Goal: Task Accomplishment & Management: Manage account settings

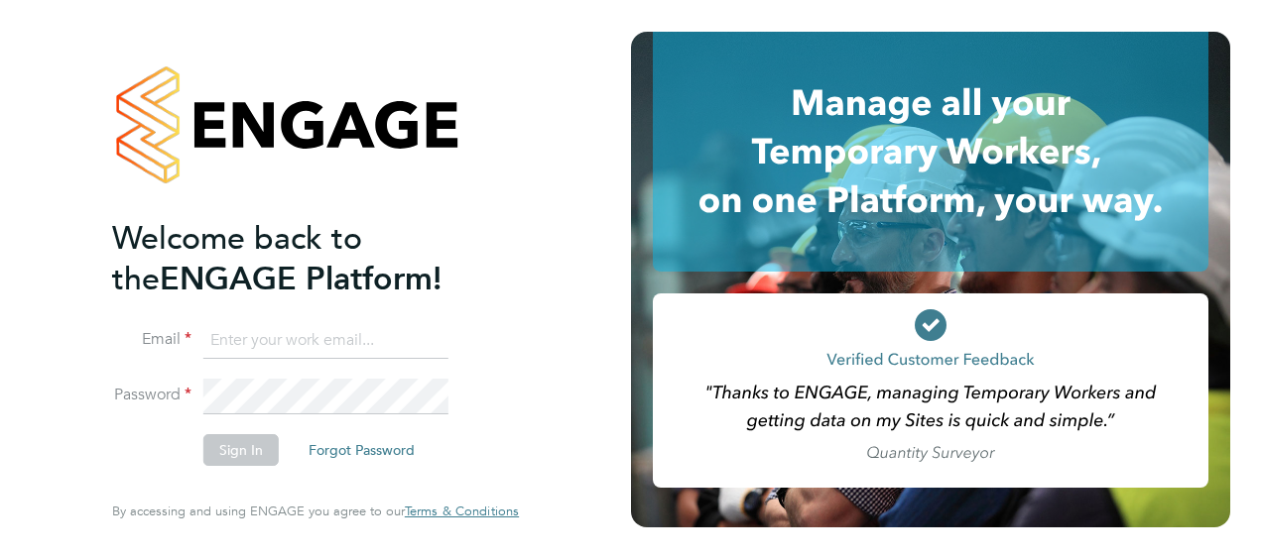
type input "jennifer.alexander@vistry.co.uk"
click at [270, 446] on button "Sign In" at bounding box center [240, 450] width 75 height 32
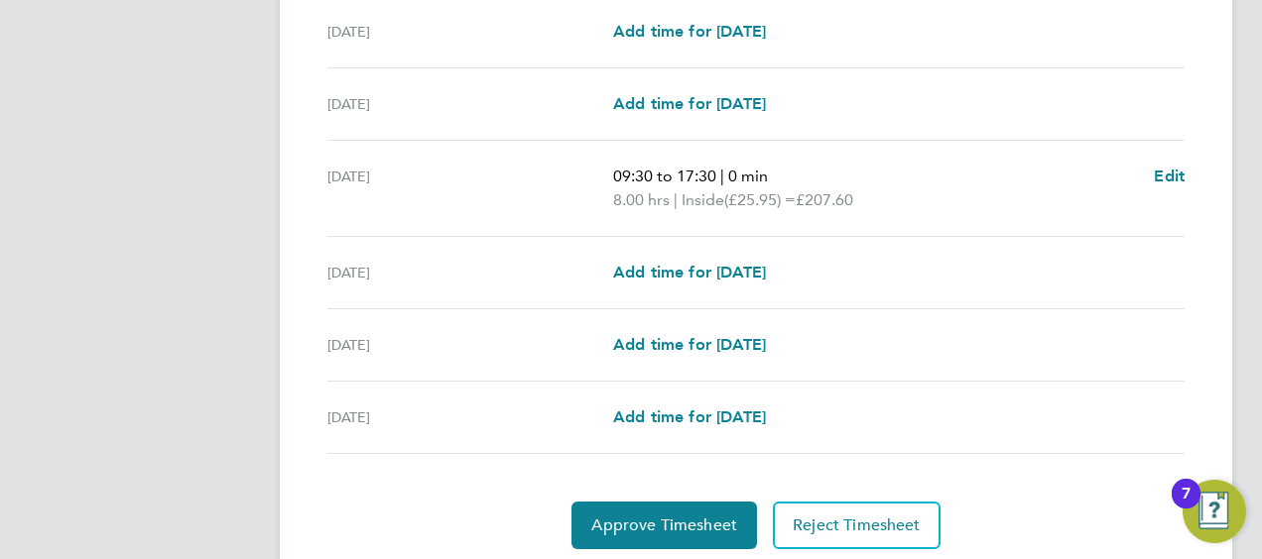
scroll to position [789, 0]
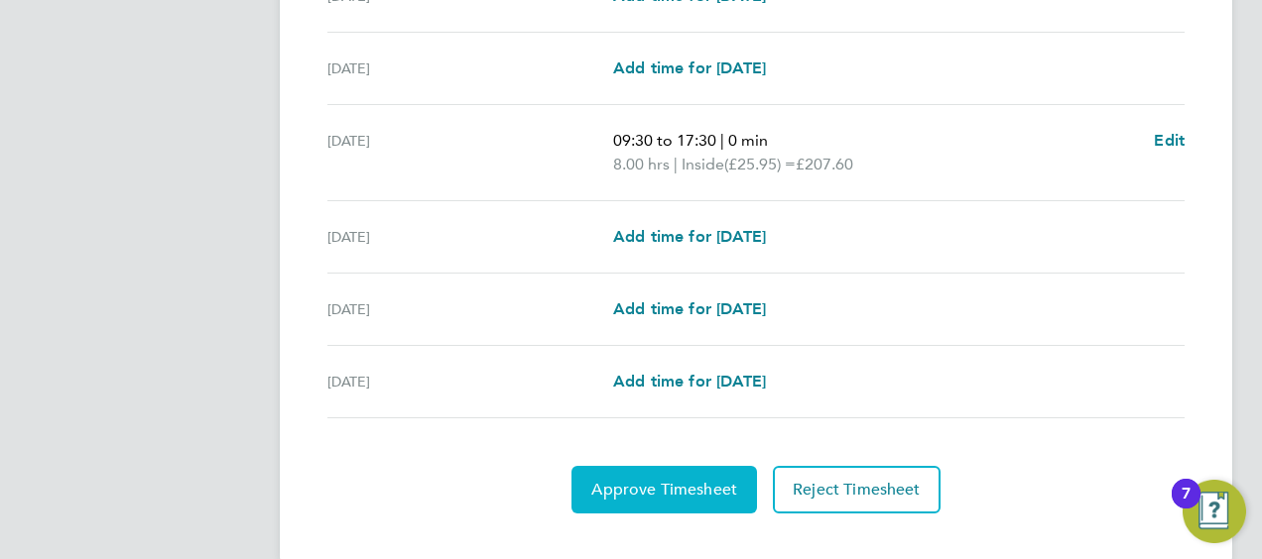
click at [657, 484] on span "Approve Timesheet" at bounding box center [664, 490] width 146 height 20
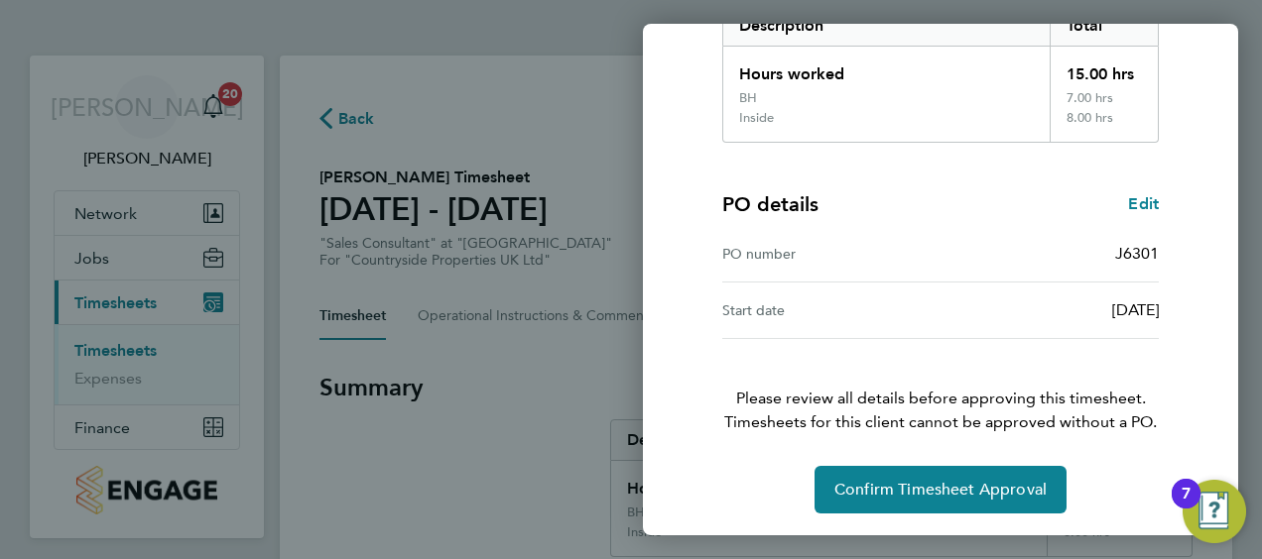
scroll to position [350, 0]
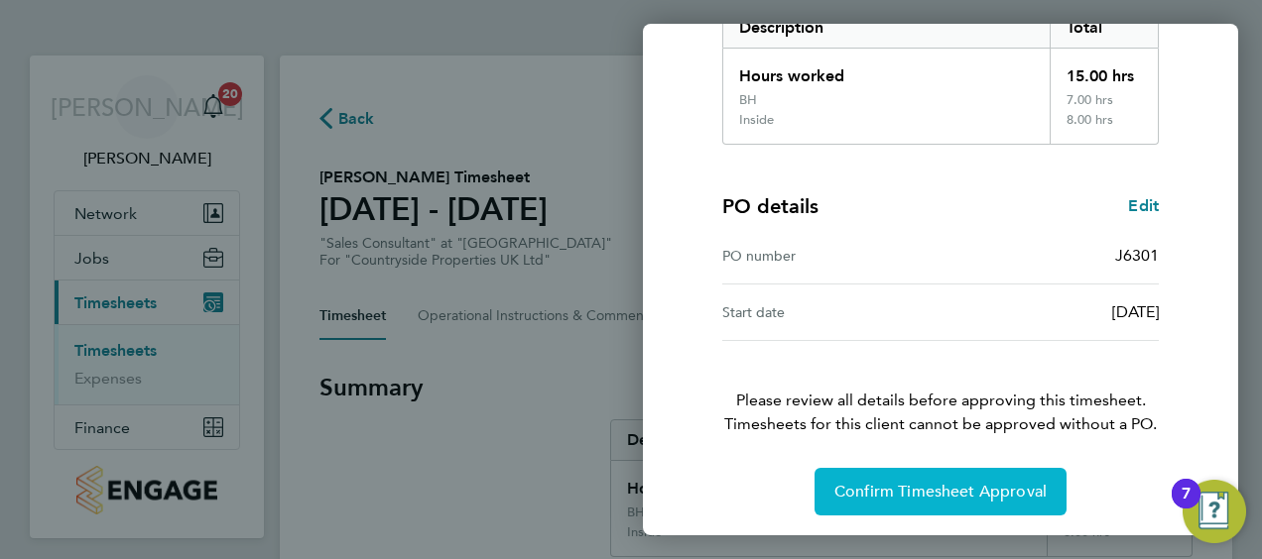
click at [887, 496] on span "Confirm Timesheet Approval" at bounding box center [940, 492] width 212 height 20
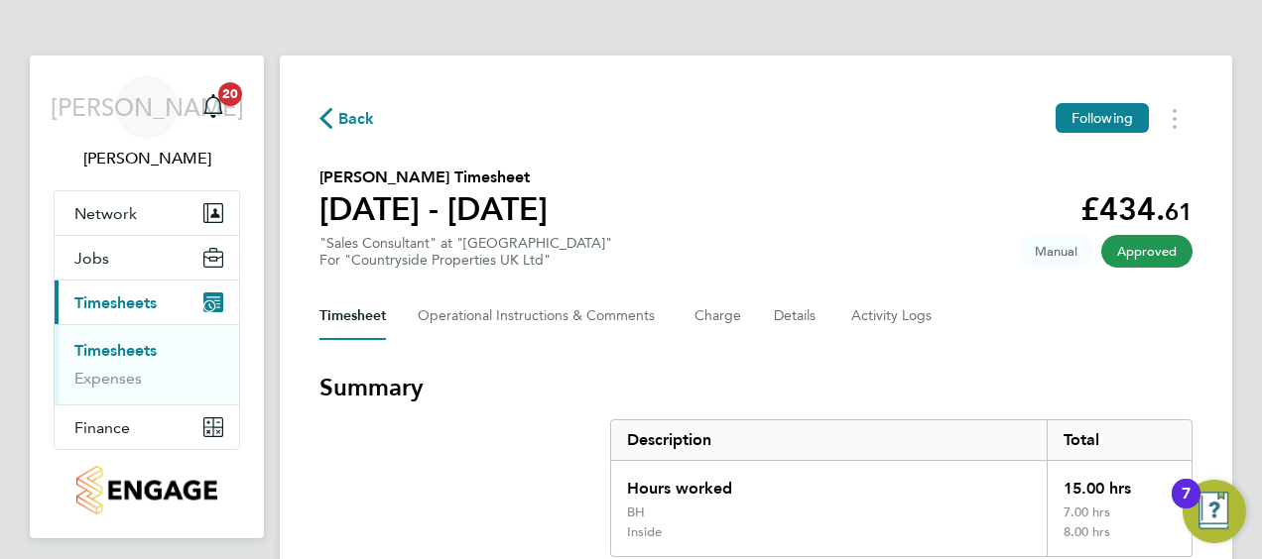
click at [352, 117] on span "Back" at bounding box center [356, 119] width 37 height 24
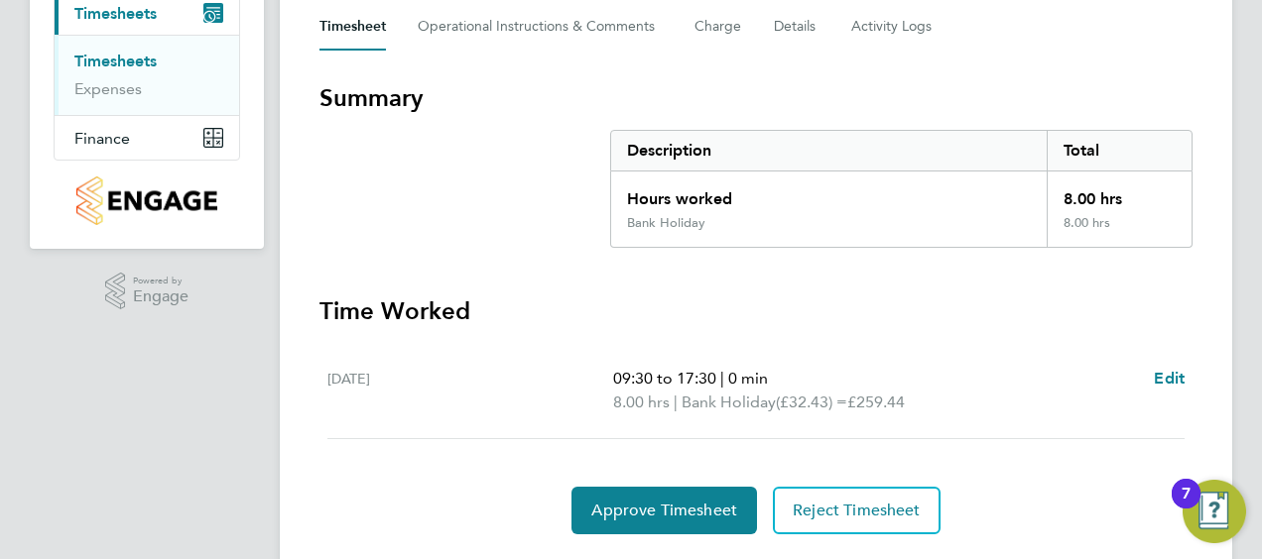
scroll to position [342, 0]
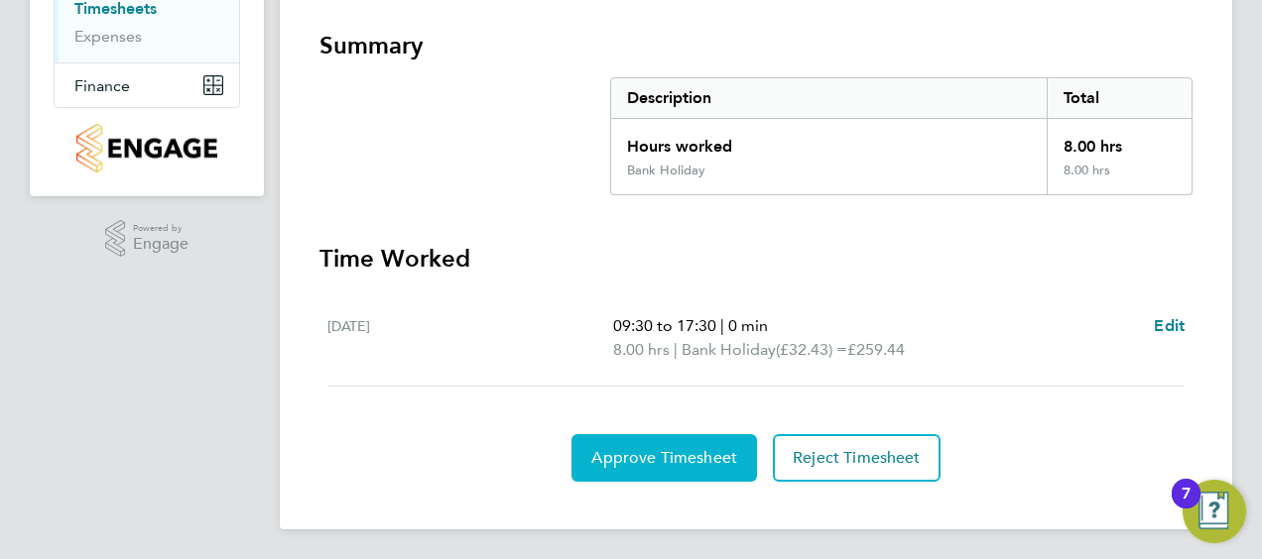
click at [641, 456] on span "Approve Timesheet" at bounding box center [664, 458] width 146 height 20
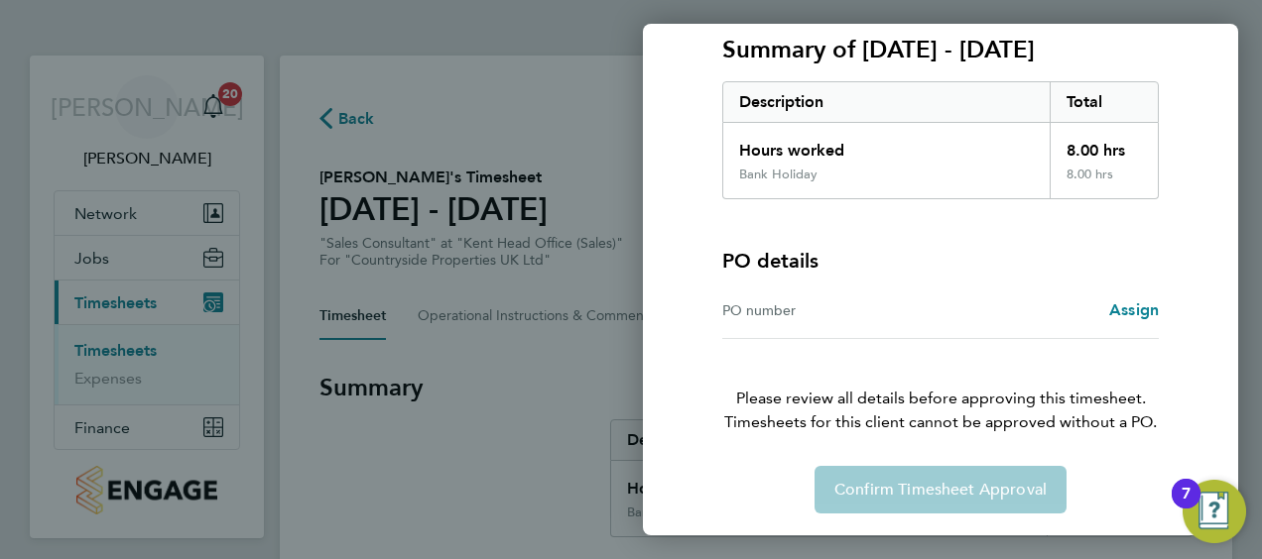
scroll to position [276, 0]
click at [1129, 308] on span "Assign" at bounding box center [1134, 310] width 50 height 19
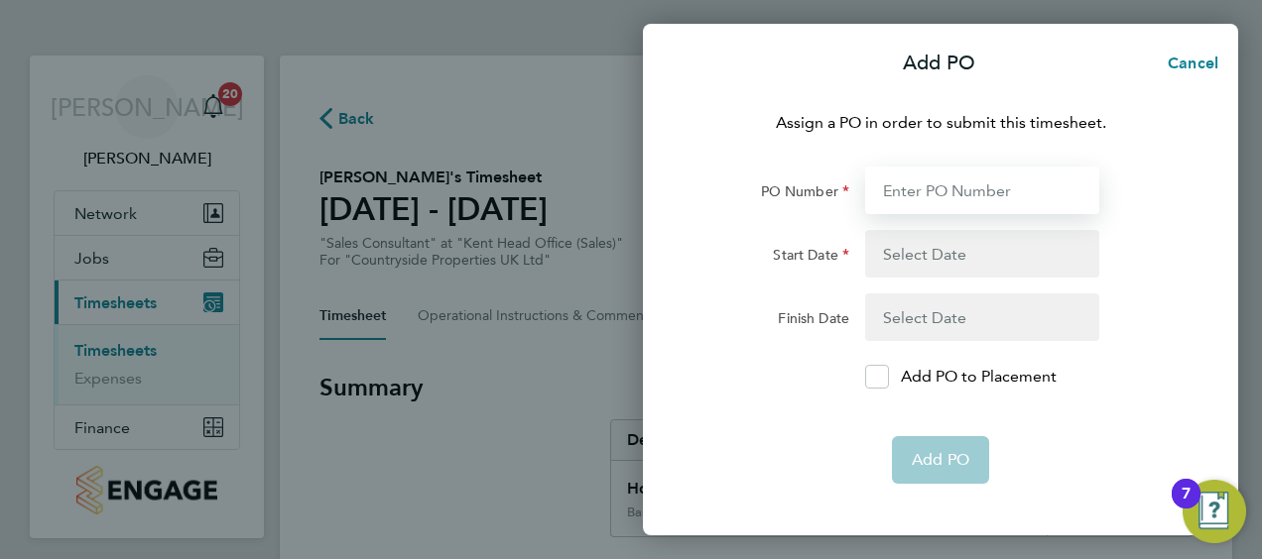
click at [980, 184] on input "PO Number" at bounding box center [982, 191] width 234 height 48
type input "0000001"
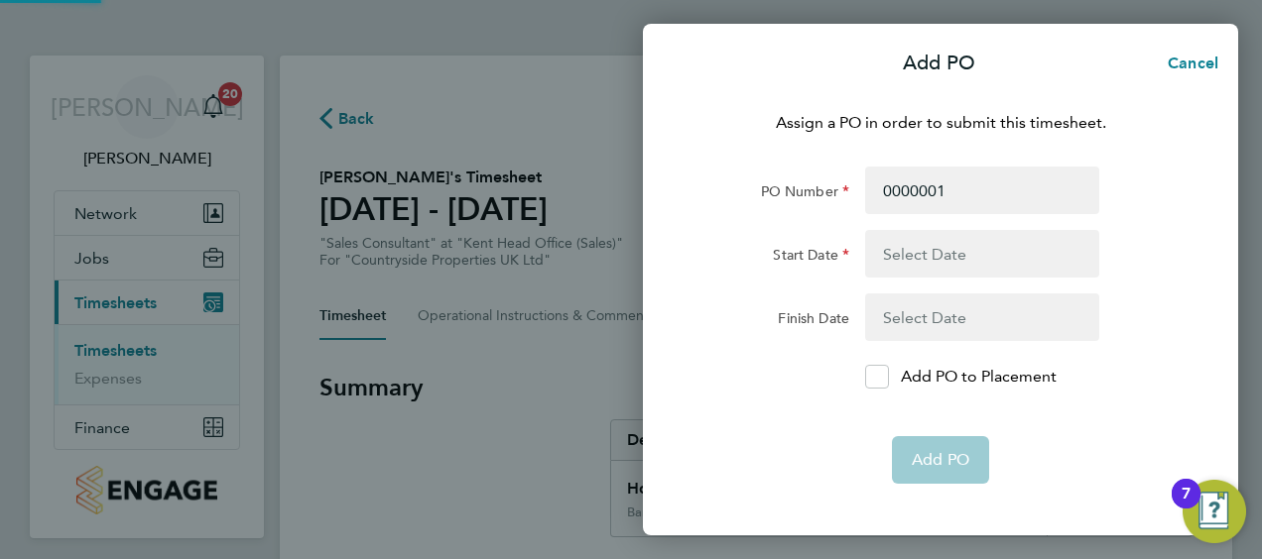
click at [937, 268] on button "button" at bounding box center [982, 254] width 234 height 48
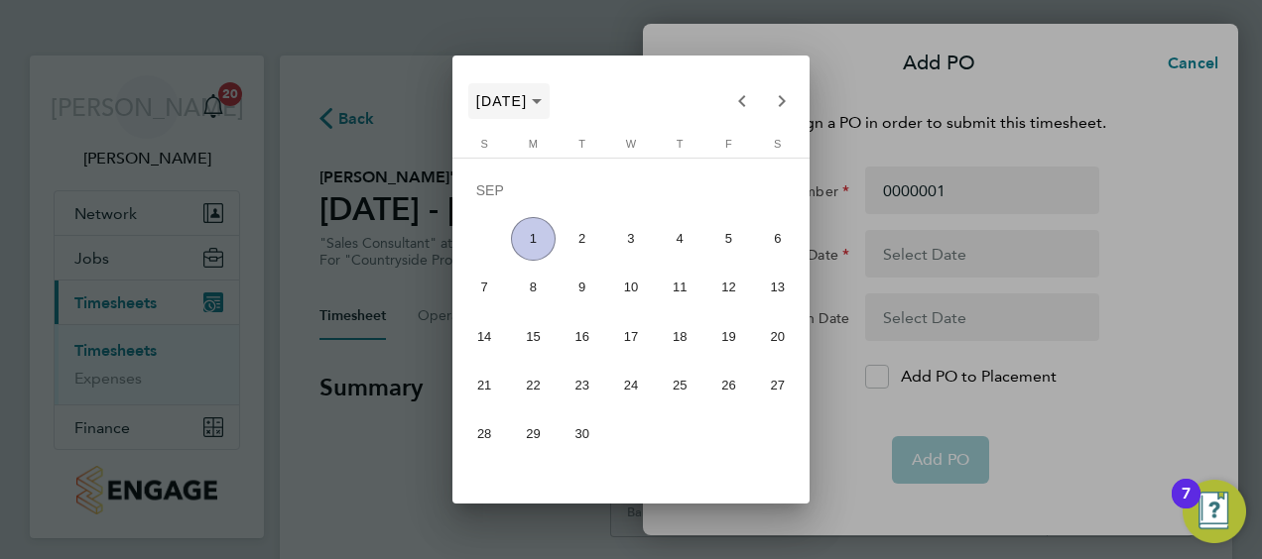
click at [525, 105] on span "SEP 2025" at bounding box center [502, 101] width 52 height 16
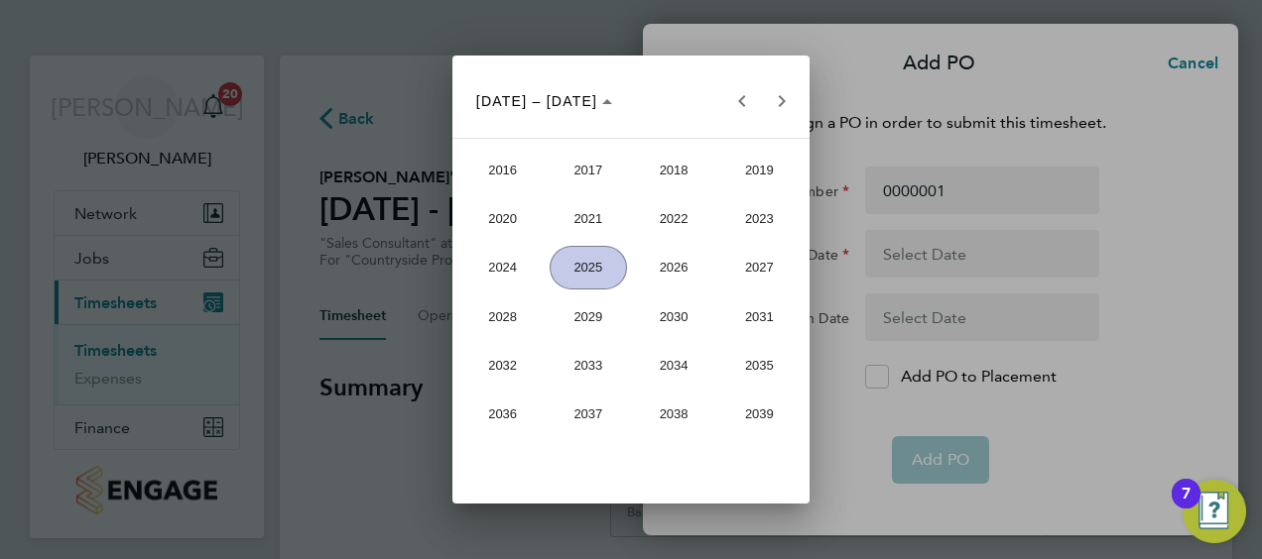
click at [571, 265] on span "2025" at bounding box center [588, 268] width 77 height 44
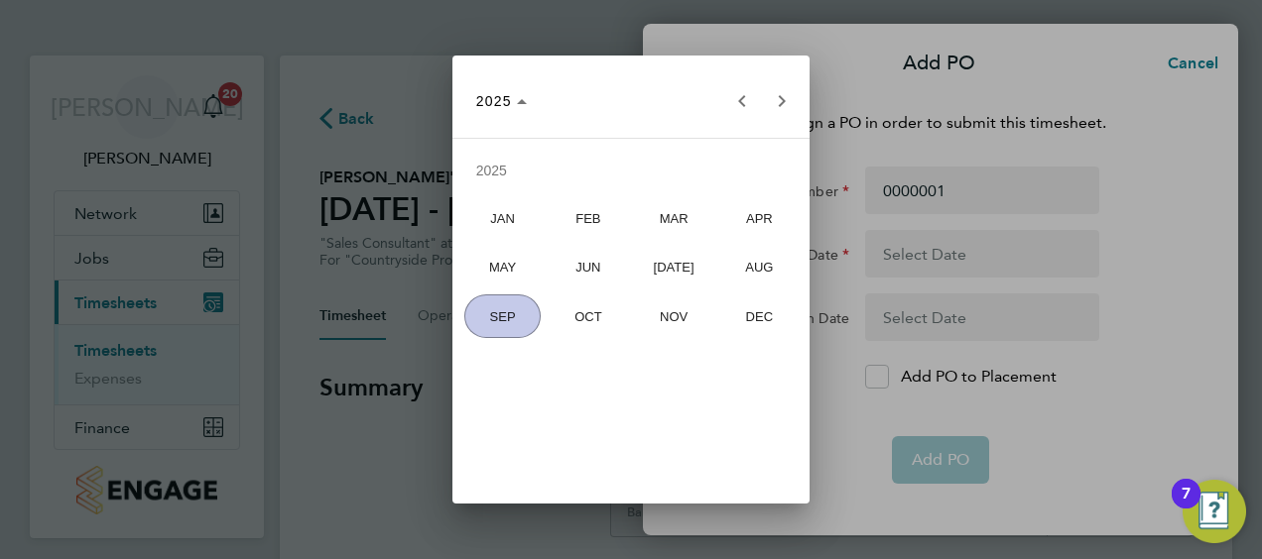
click at [764, 250] on span "AUG" at bounding box center [759, 268] width 77 height 44
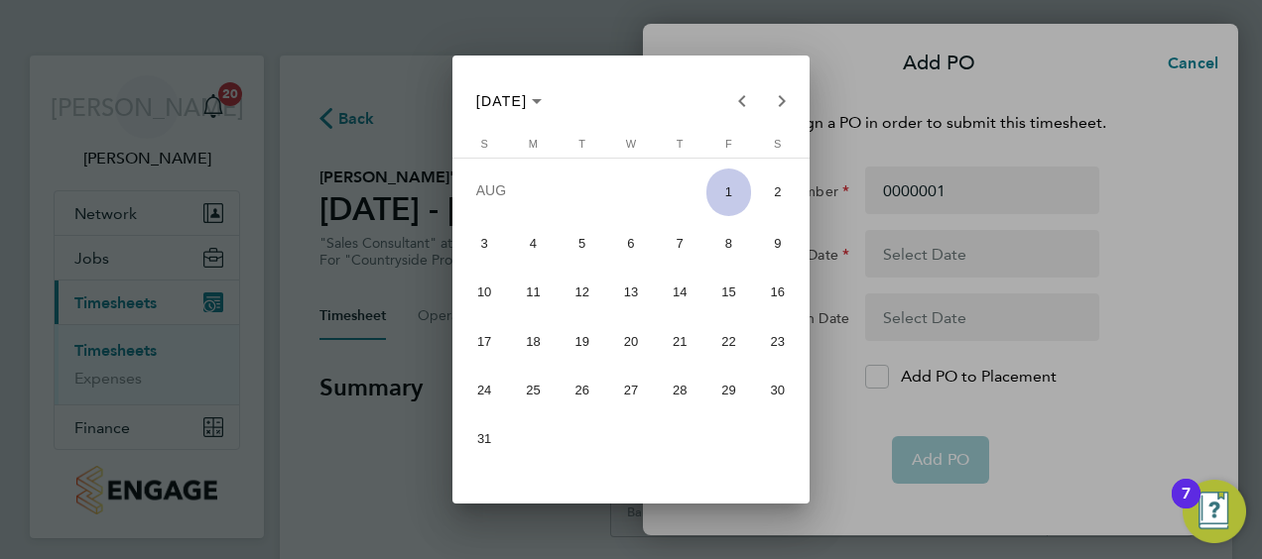
click at [739, 196] on span "1" at bounding box center [728, 193] width 44 height 49
type input "01 Aug 25"
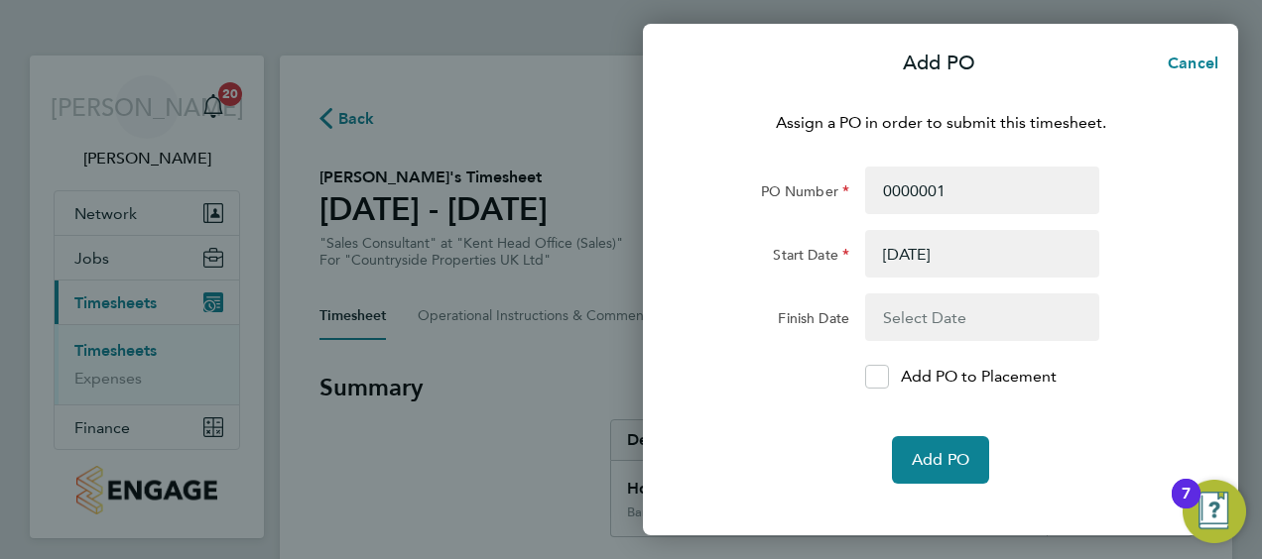
click at [893, 318] on button "button" at bounding box center [982, 318] width 234 height 48
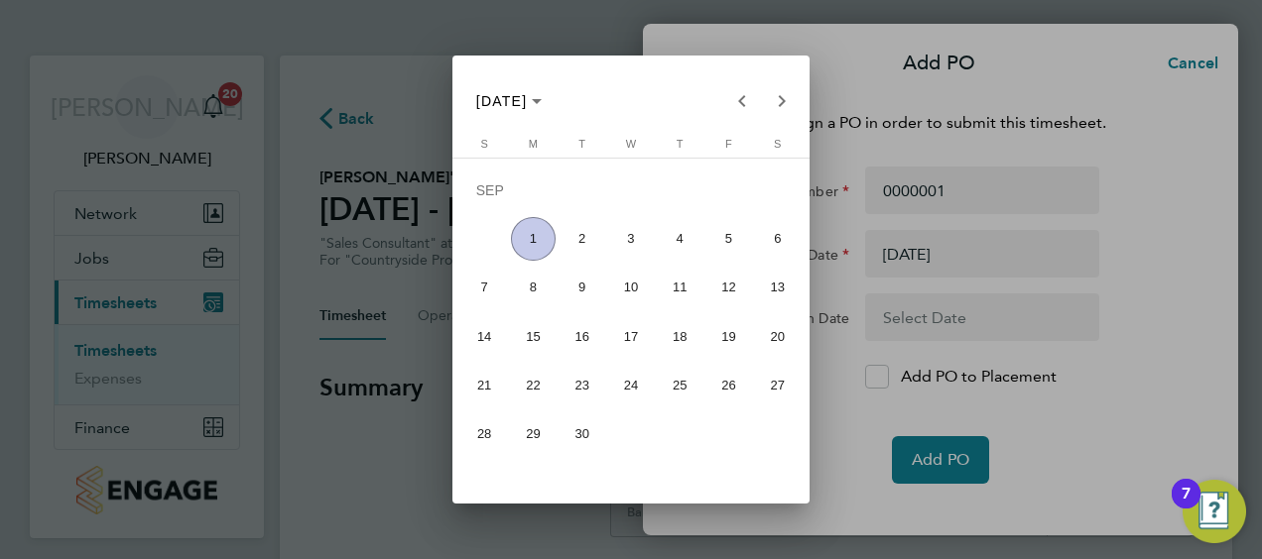
click at [538, 245] on span "1" at bounding box center [533, 239] width 44 height 44
type input "01 Sep 25"
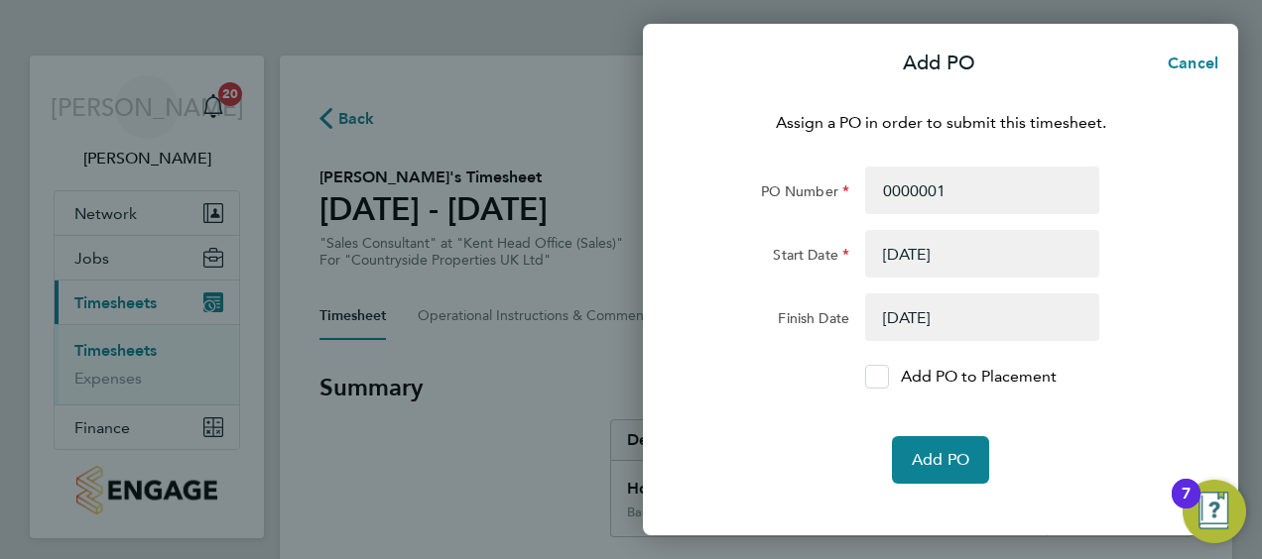
click at [880, 381] on icon at bounding box center [876, 377] width 15 height 13
click at [884, 377] on input "Add PO to Placement" at bounding box center [884, 377] width 0 height 0
click at [944, 456] on span "Add PO" at bounding box center [941, 460] width 58 height 20
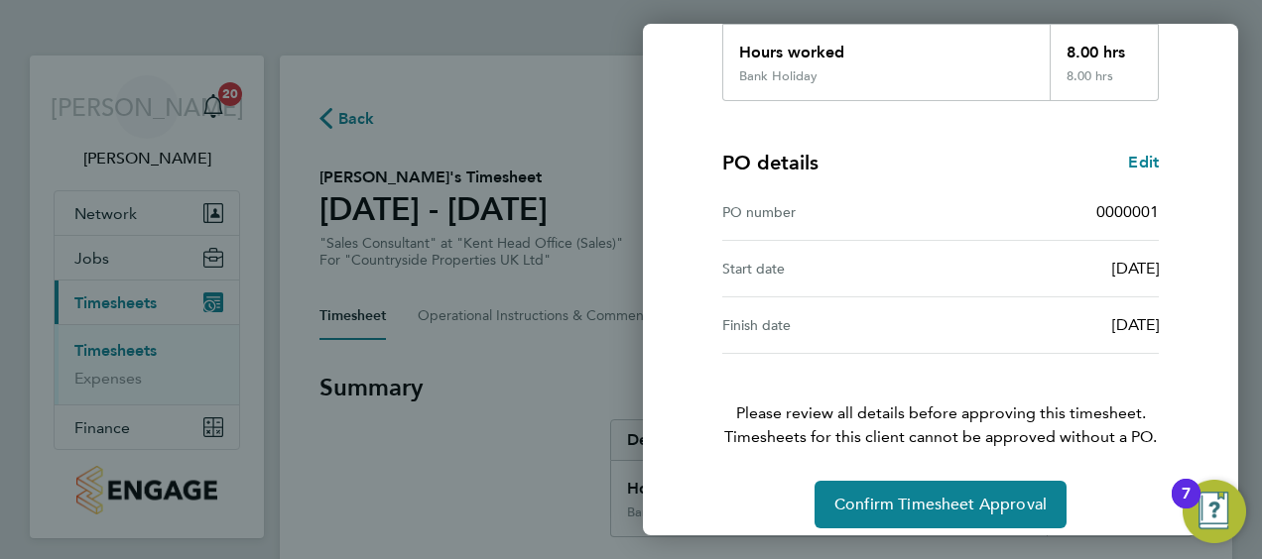
scroll to position [389, 0]
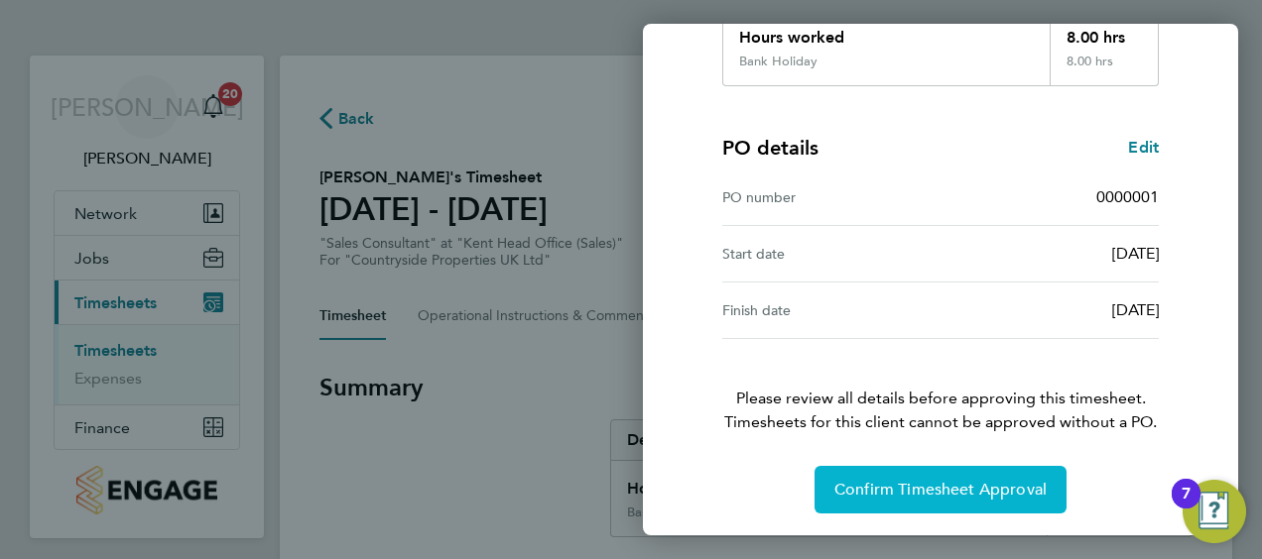
click at [930, 480] on span "Confirm Timesheet Approval" at bounding box center [940, 490] width 212 height 20
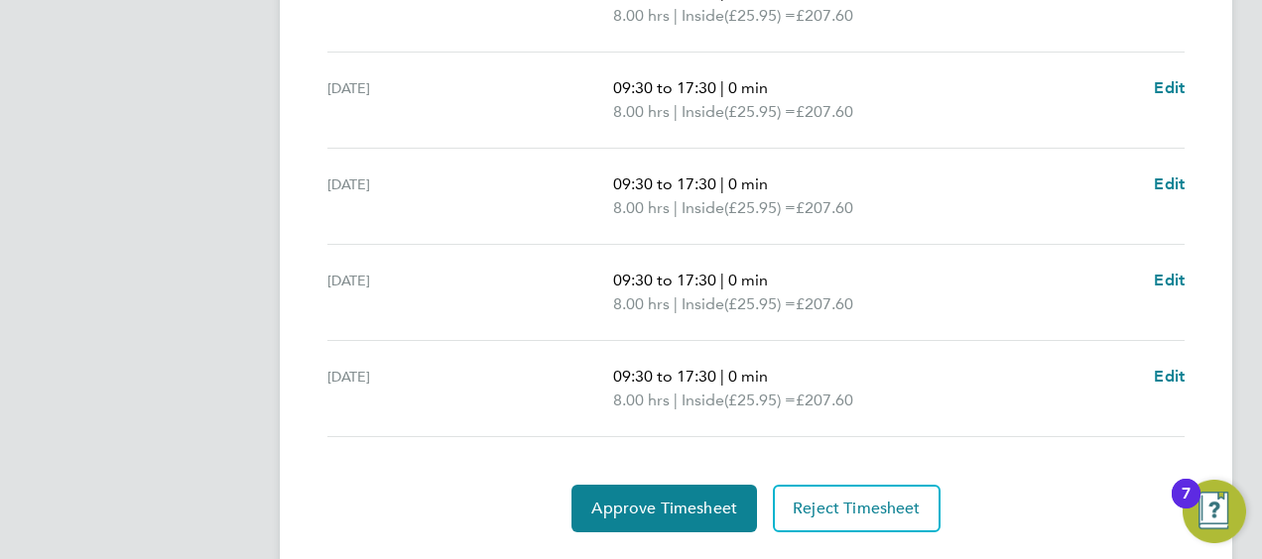
scroll to position [870, 0]
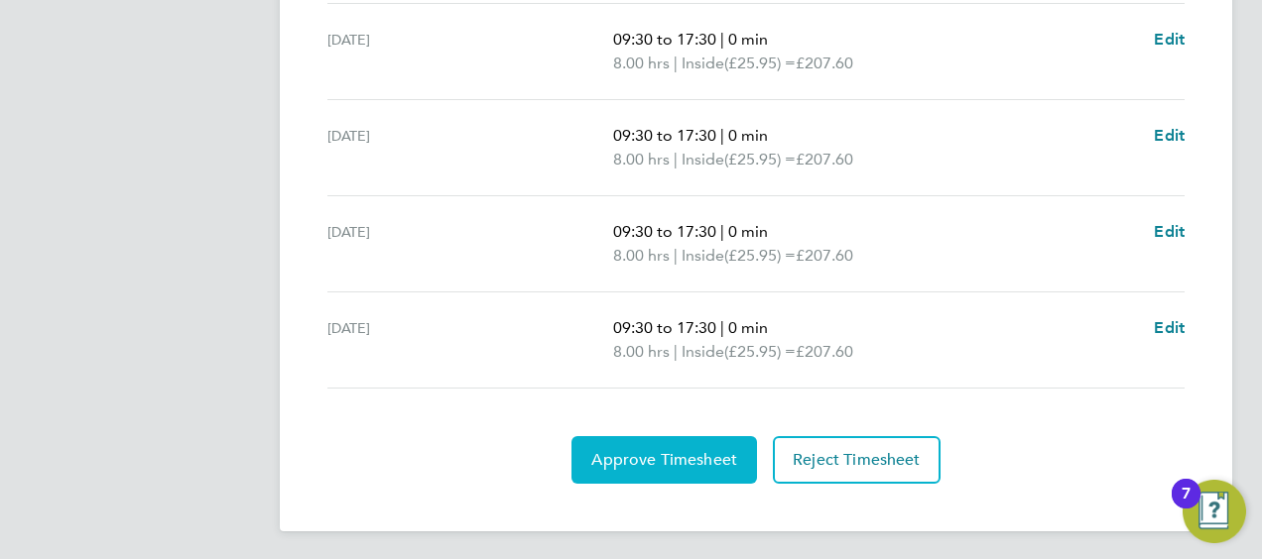
click at [609, 470] on button "Approve Timesheet" at bounding box center [663, 460] width 185 height 48
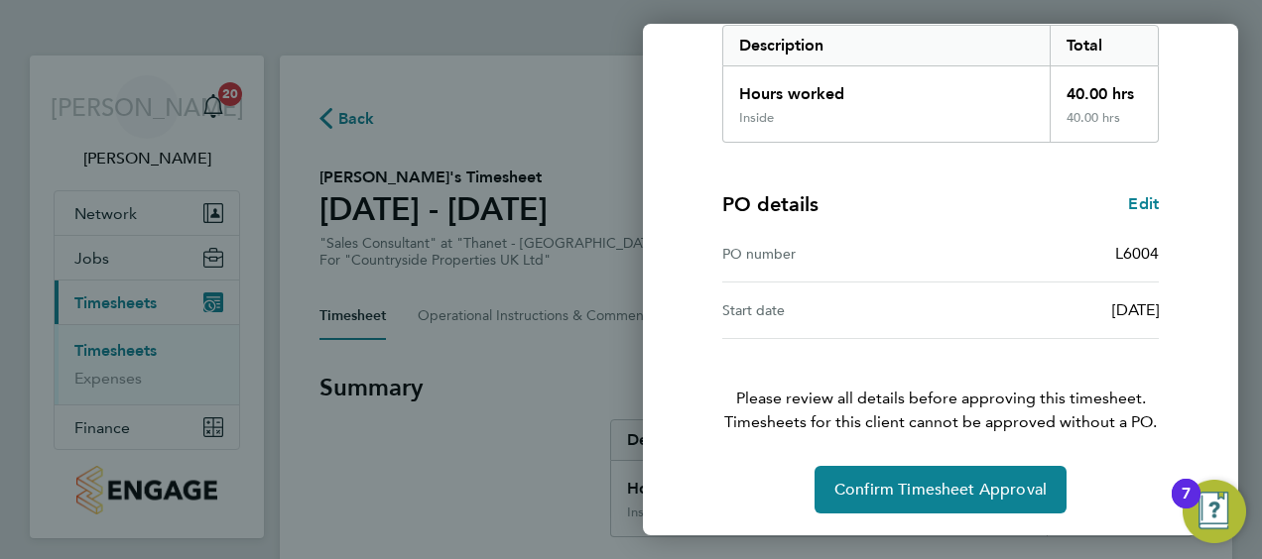
scroll to position [331, 0]
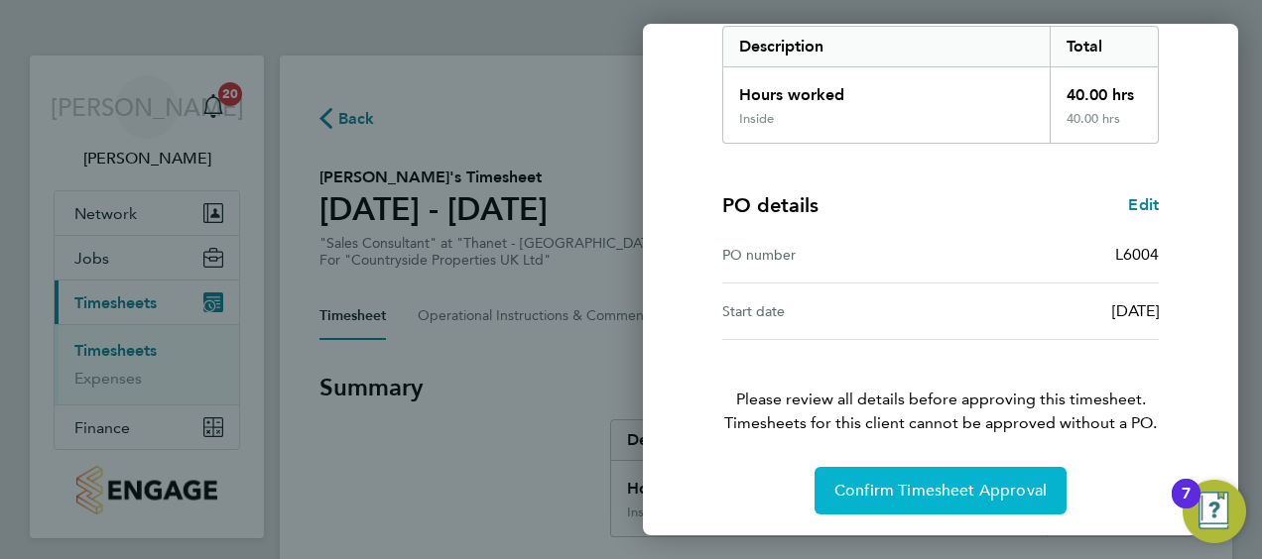
click at [862, 486] on span "Confirm Timesheet Approval" at bounding box center [940, 491] width 212 height 20
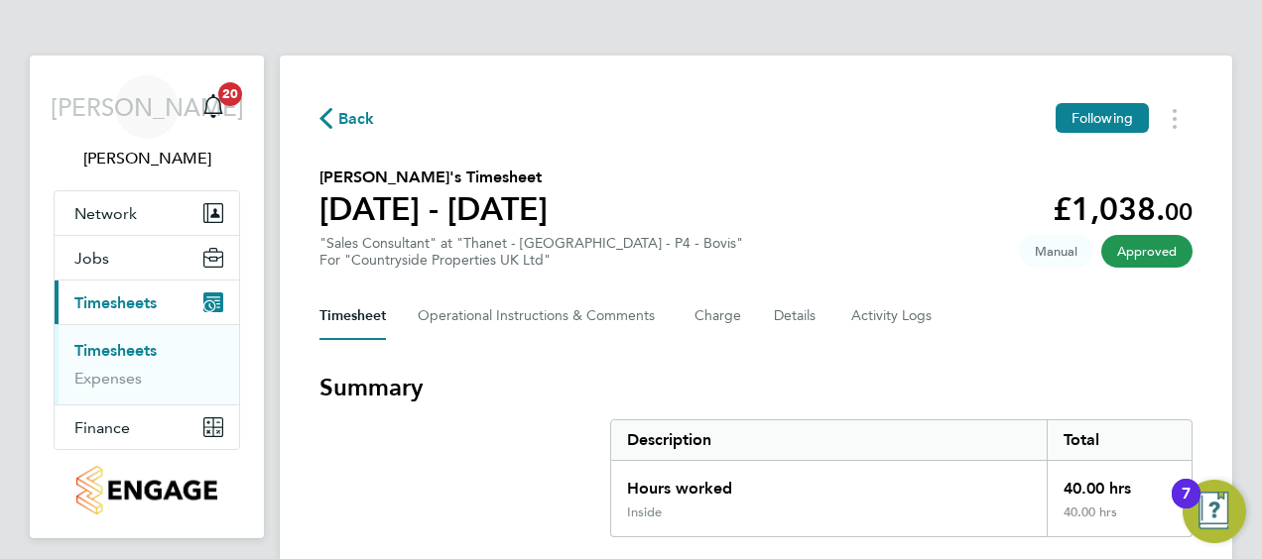
click at [366, 109] on span "Back" at bounding box center [356, 119] width 37 height 24
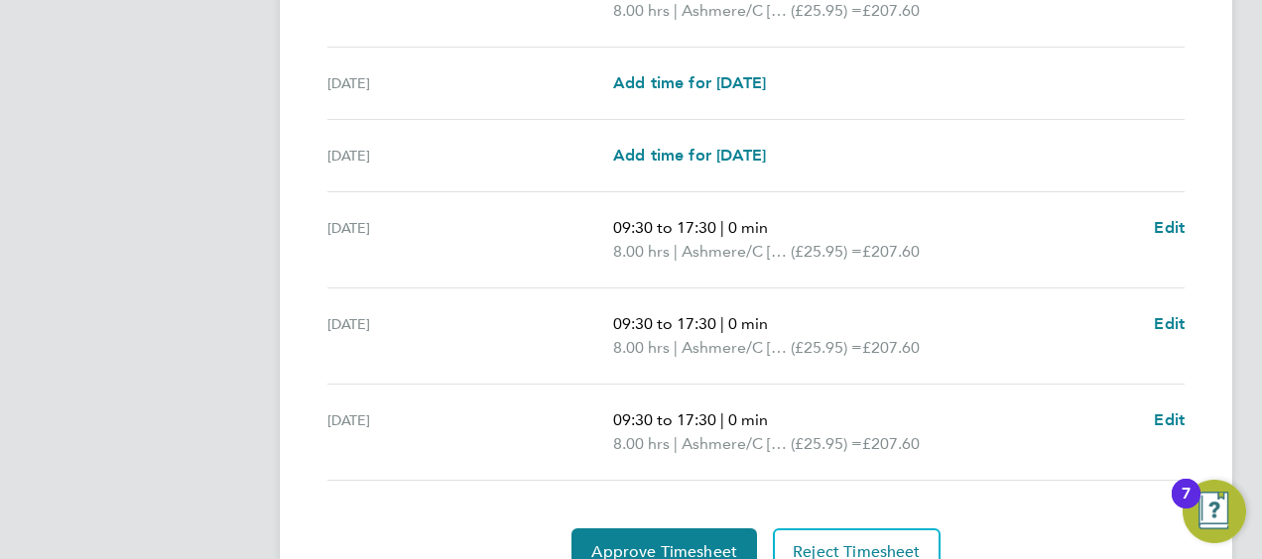
scroll to position [890, 0]
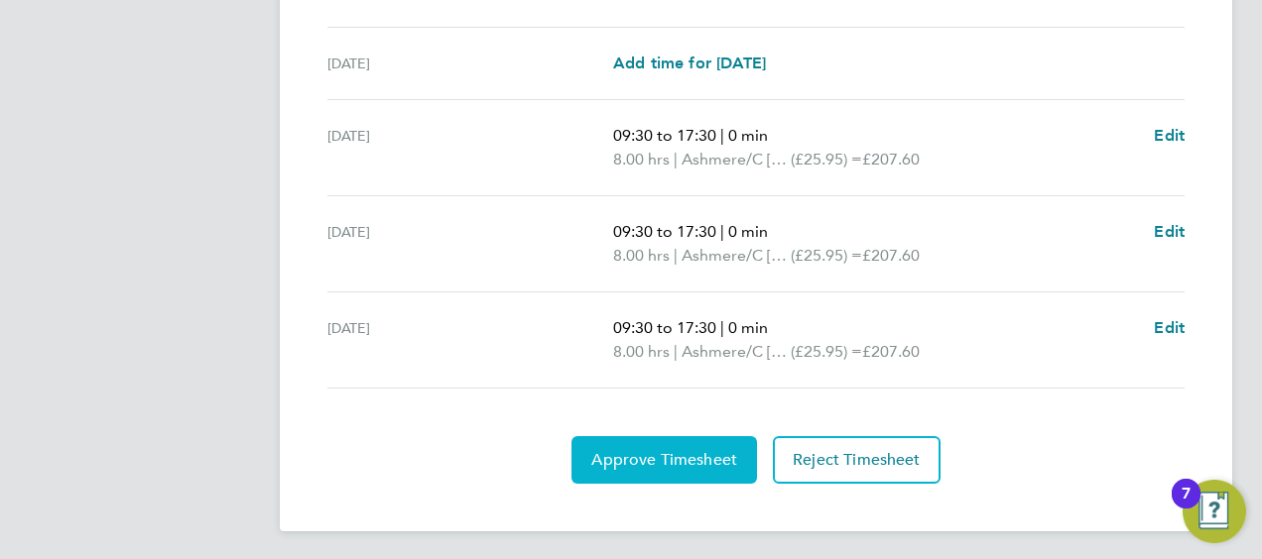
click at [649, 466] on button "Approve Timesheet" at bounding box center [663, 460] width 185 height 48
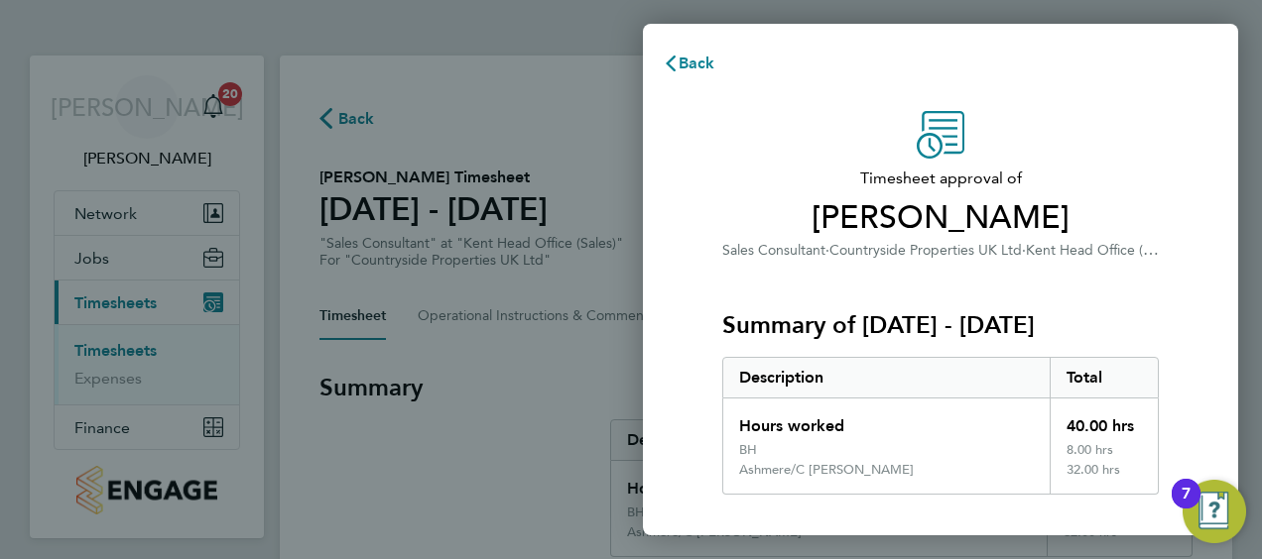
scroll to position [409, 0]
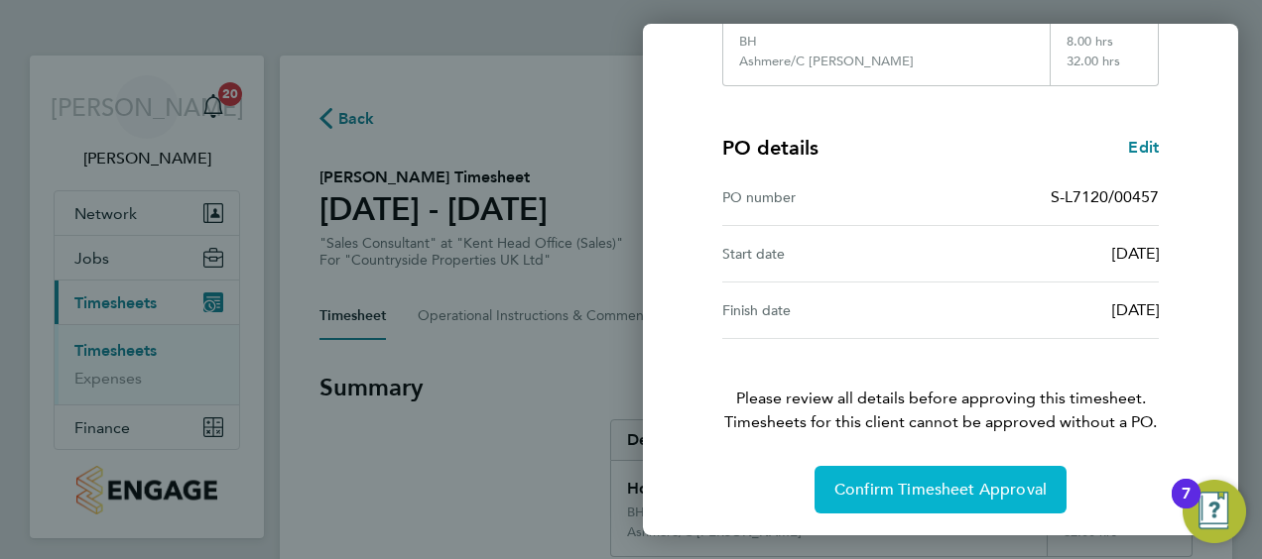
click at [905, 480] on span "Confirm Timesheet Approval" at bounding box center [940, 490] width 212 height 20
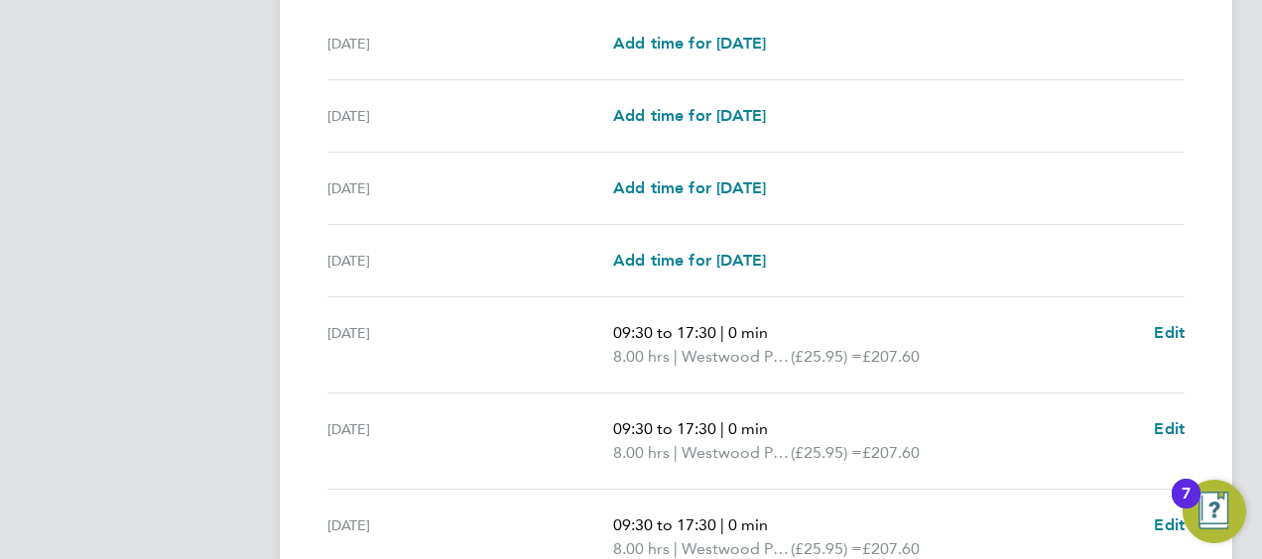
scroll to position [822, 0]
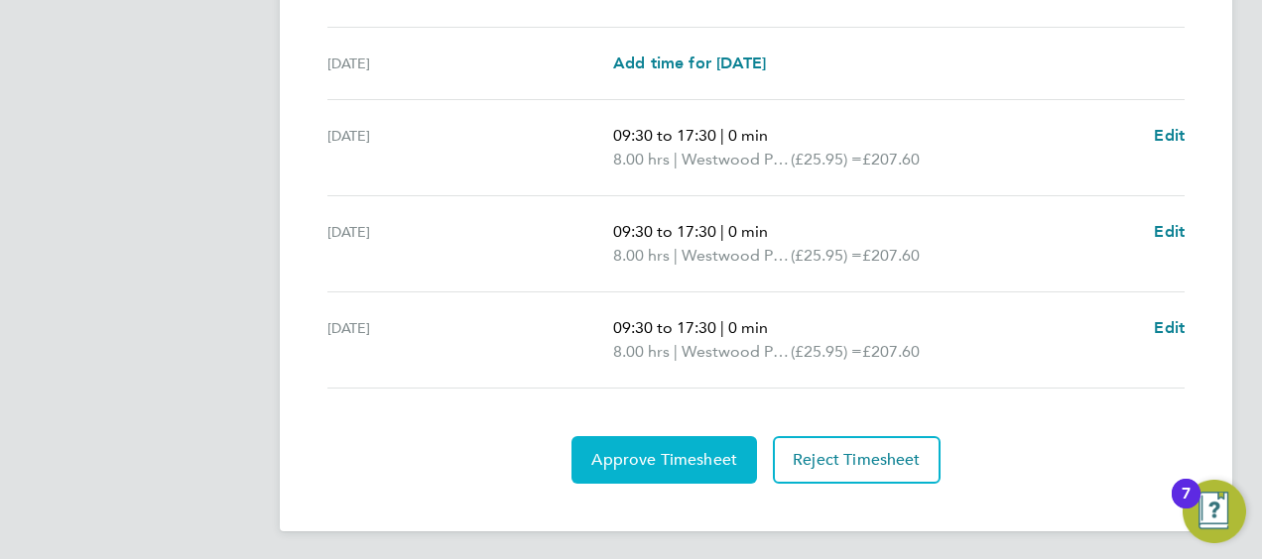
click at [682, 454] on span "Approve Timesheet" at bounding box center [664, 460] width 146 height 20
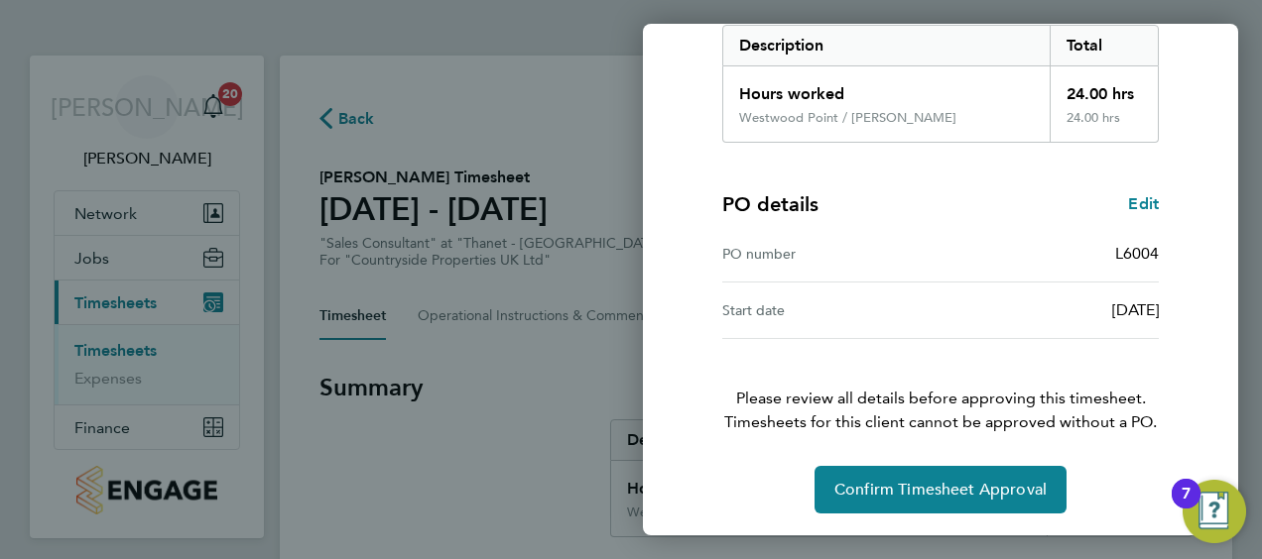
scroll to position [332, 0]
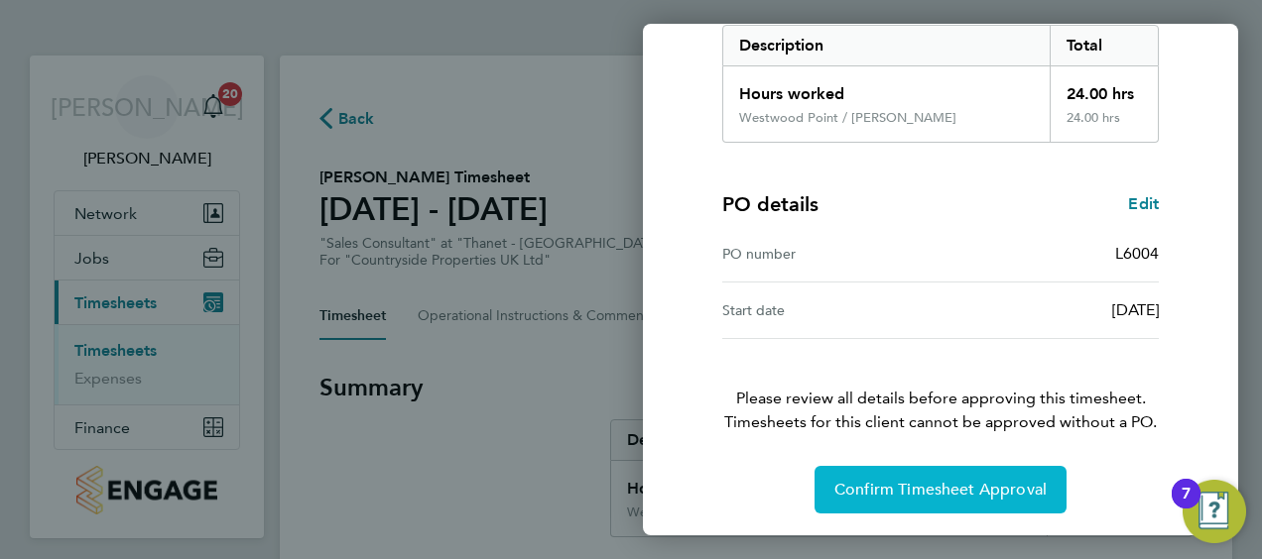
click at [875, 498] on button "Confirm Timesheet Approval" at bounding box center [940, 490] width 252 height 48
